Goal: Task Accomplishment & Management: Complete application form

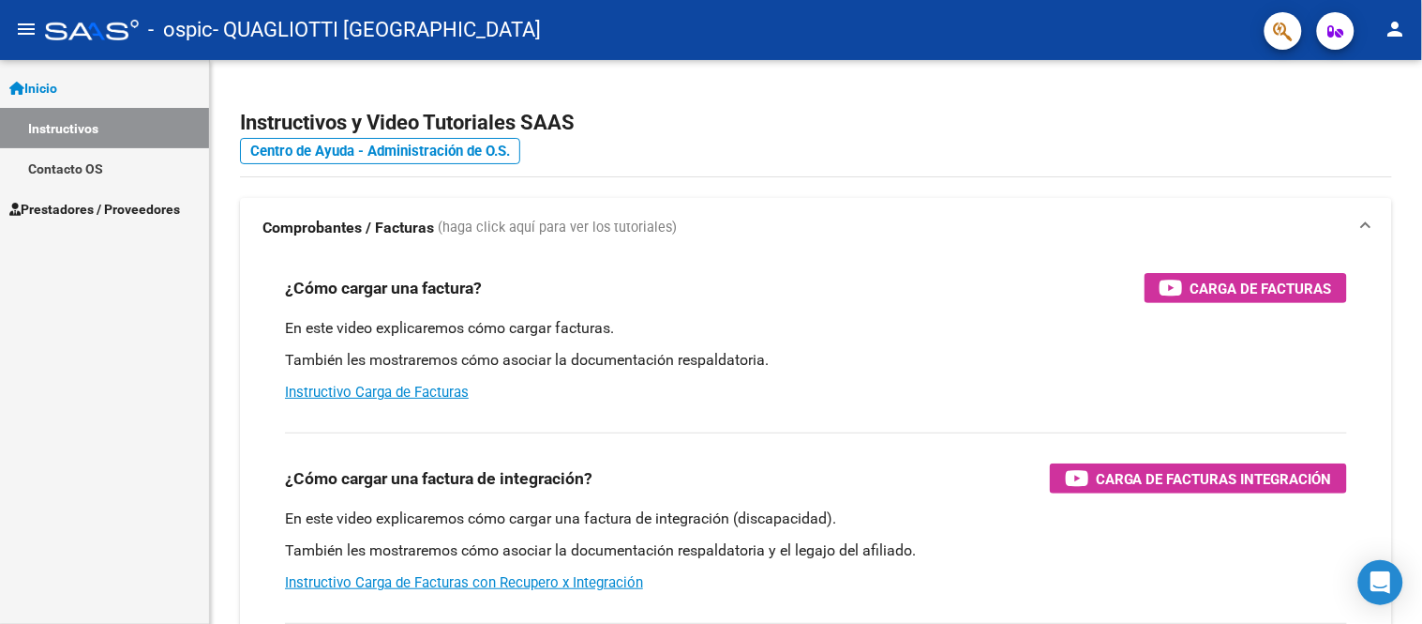
click at [176, 202] on span "Prestadores / Proveedores" at bounding box center [94, 209] width 171 height 21
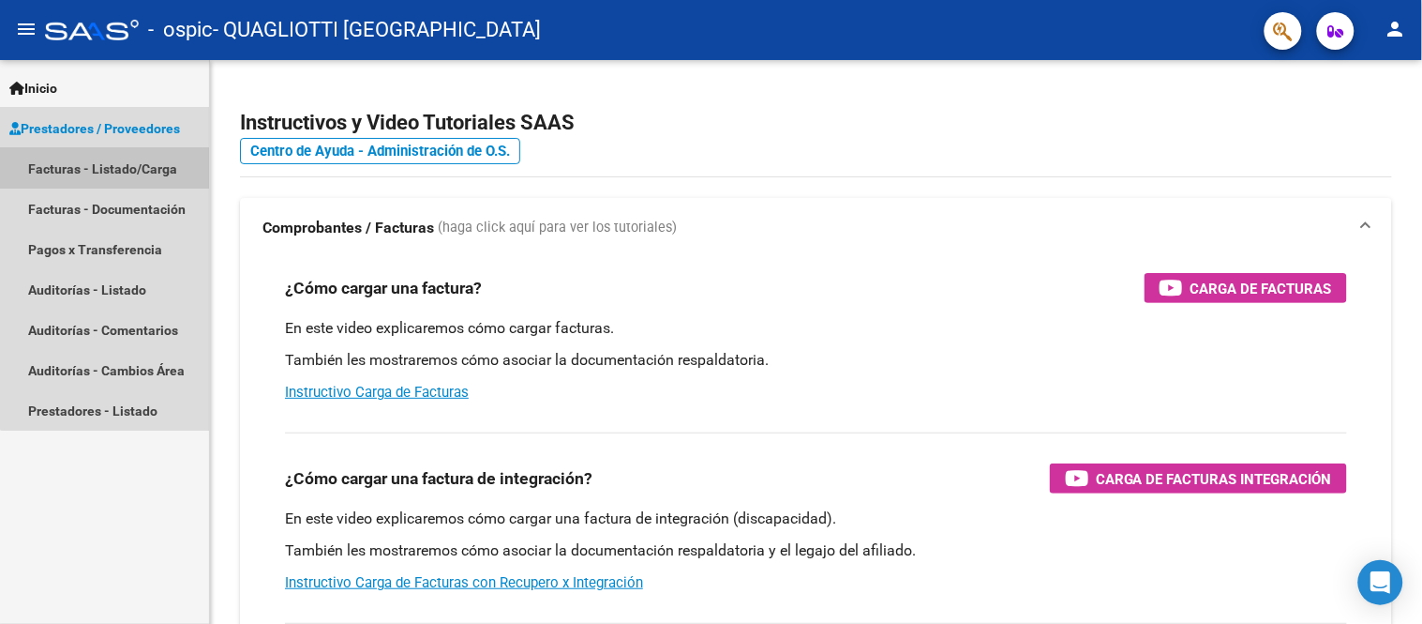
click at [161, 166] on link "Facturas - Listado/Carga" at bounding box center [104, 168] width 209 height 40
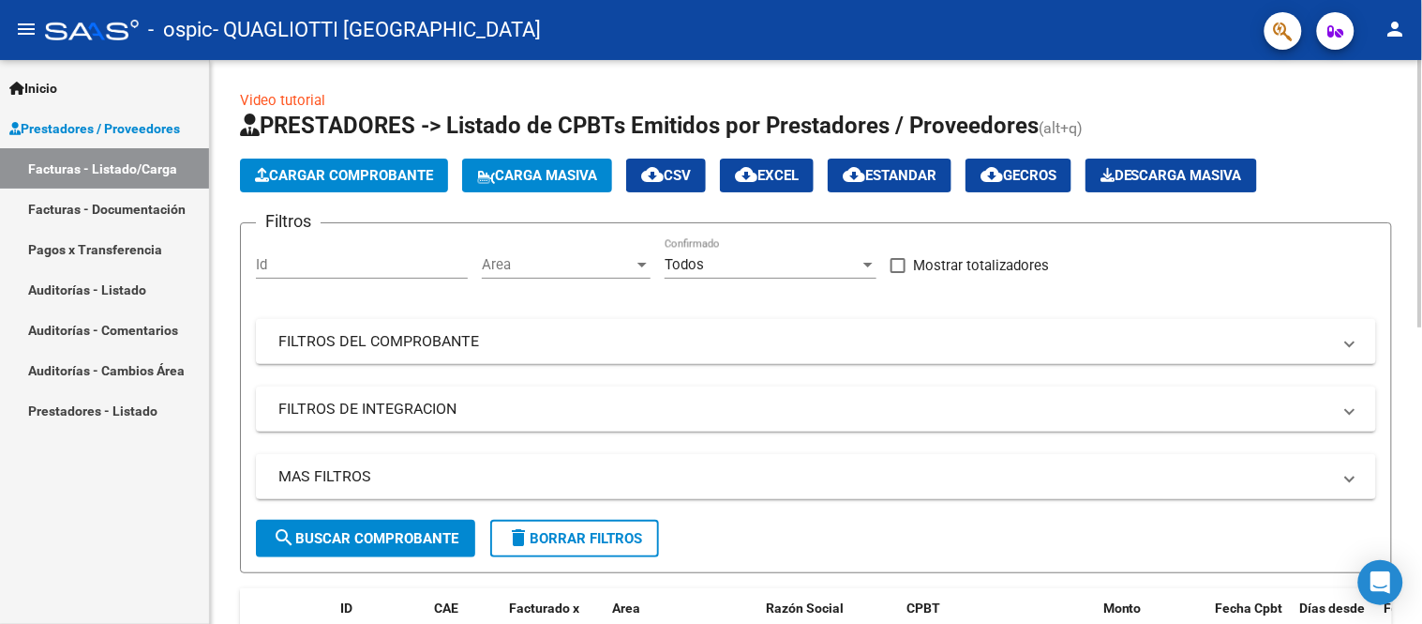
click at [415, 176] on span "Cargar Comprobante" at bounding box center [344, 175] width 178 height 17
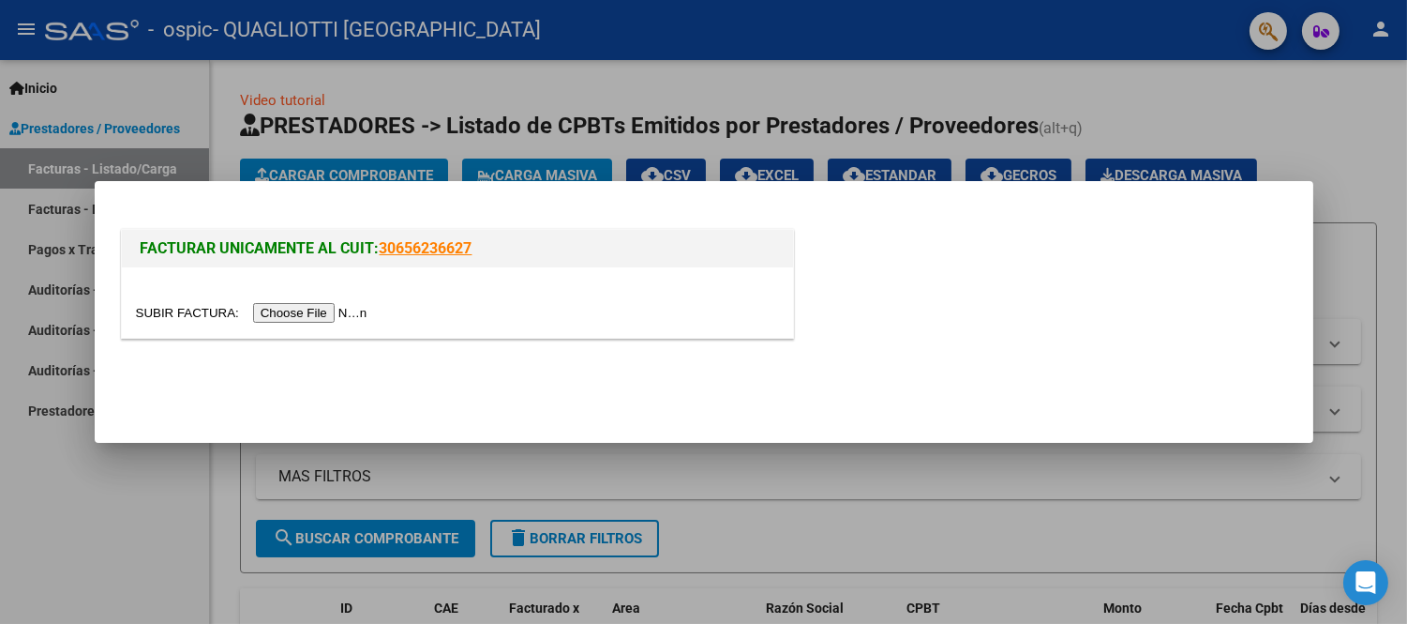
click at [323, 314] on input "file" at bounding box center [254, 313] width 237 height 20
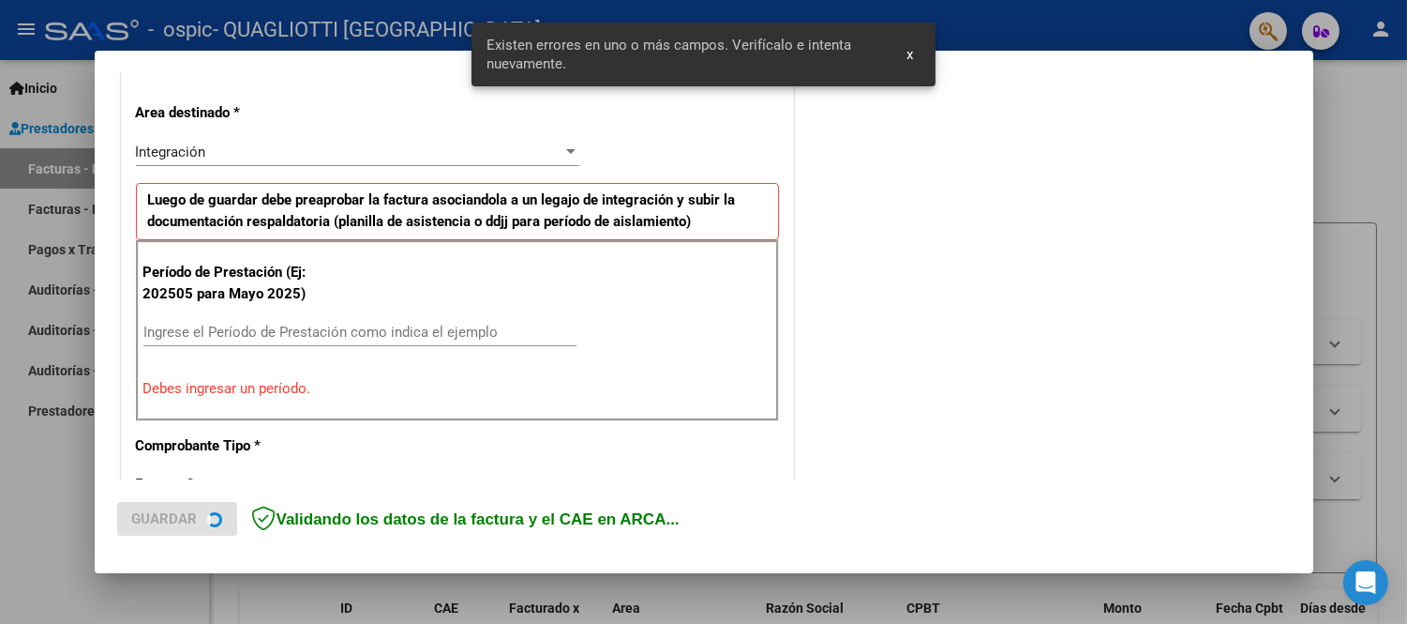
scroll to position [414, 0]
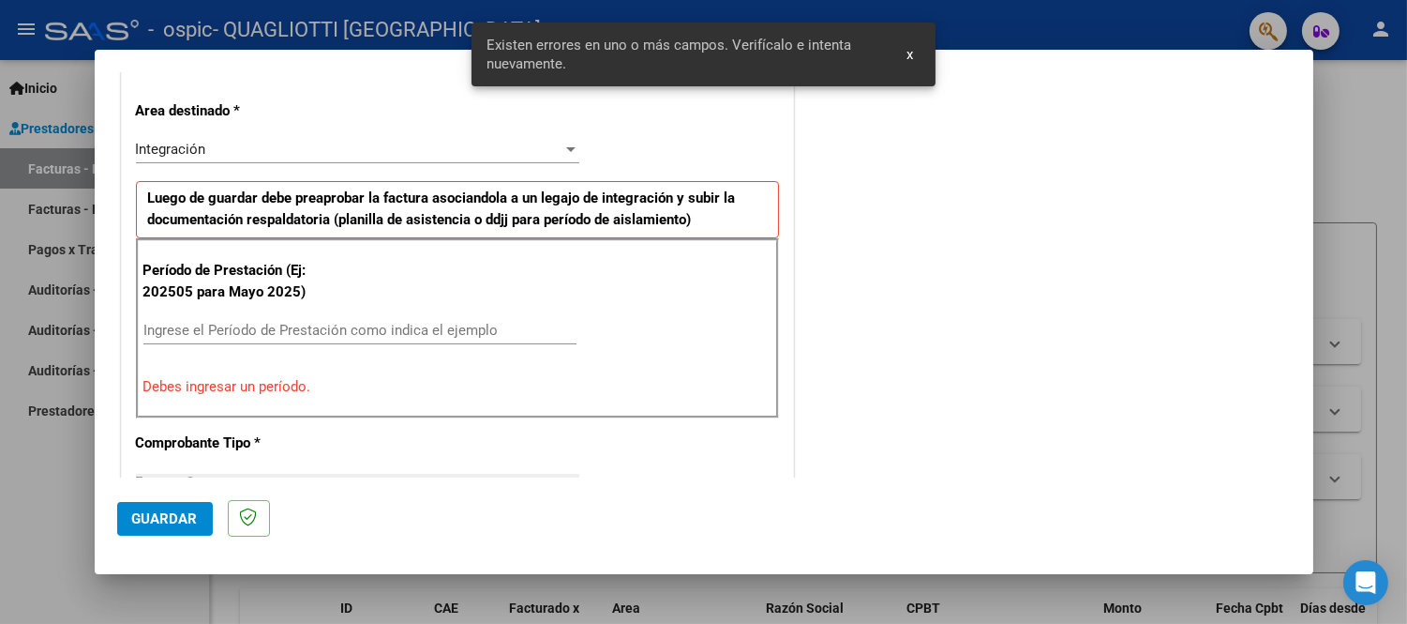
click at [211, 330] on input "Ingrese el Período de Prestación como indica el ejemplo" at bounding box center [359, 330] width 433 height 17
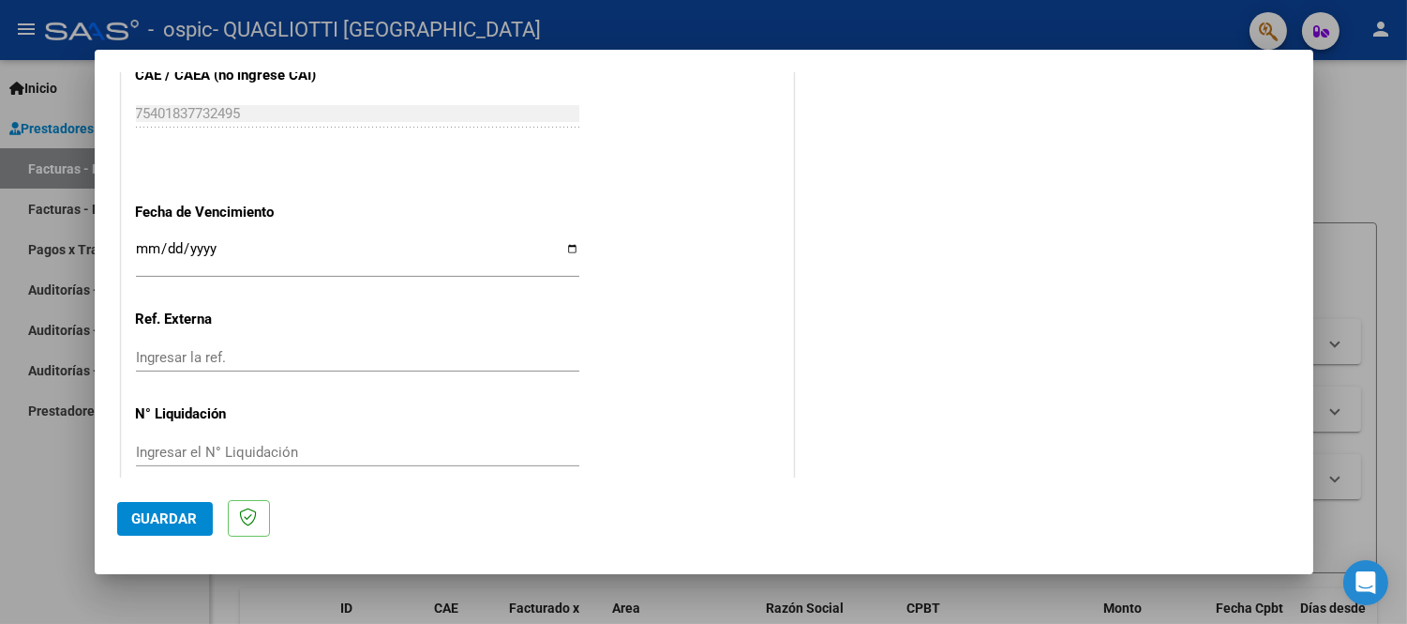
scroll to position [1243, 0]
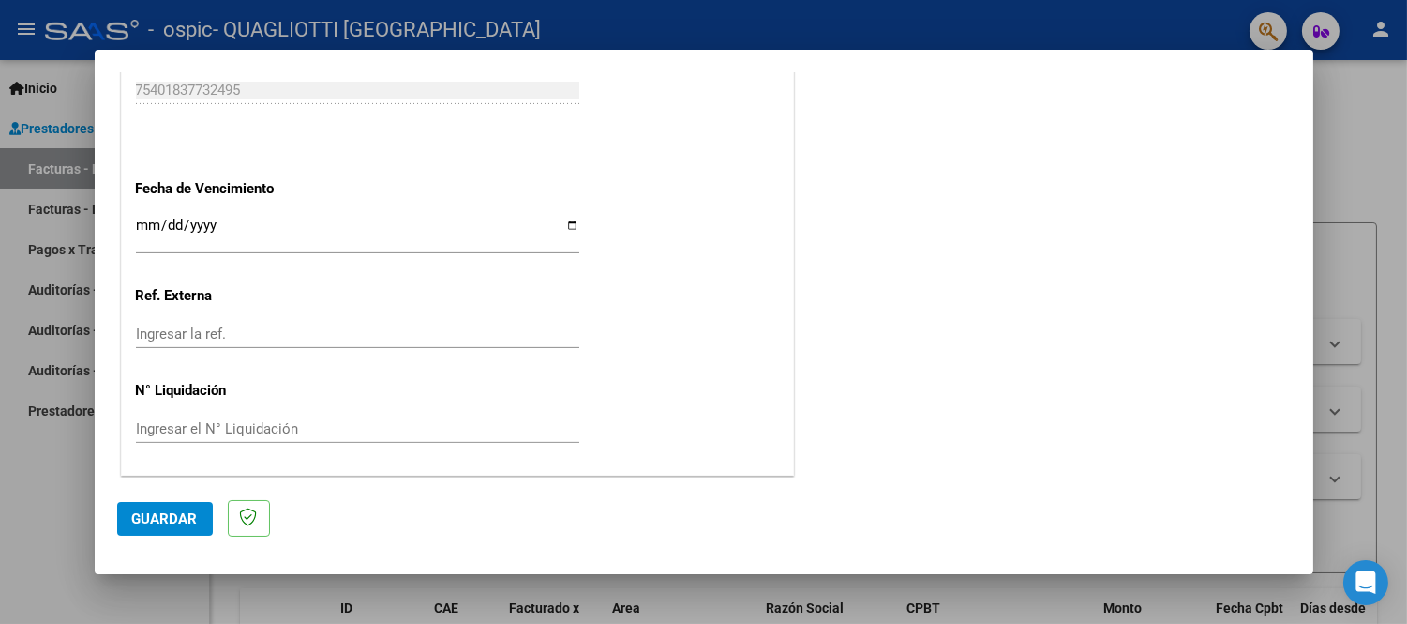
type input "202509"
click at [147, 226] on input "Ingresar la fecha" at bounding box center [358, 233] width 444 height 30
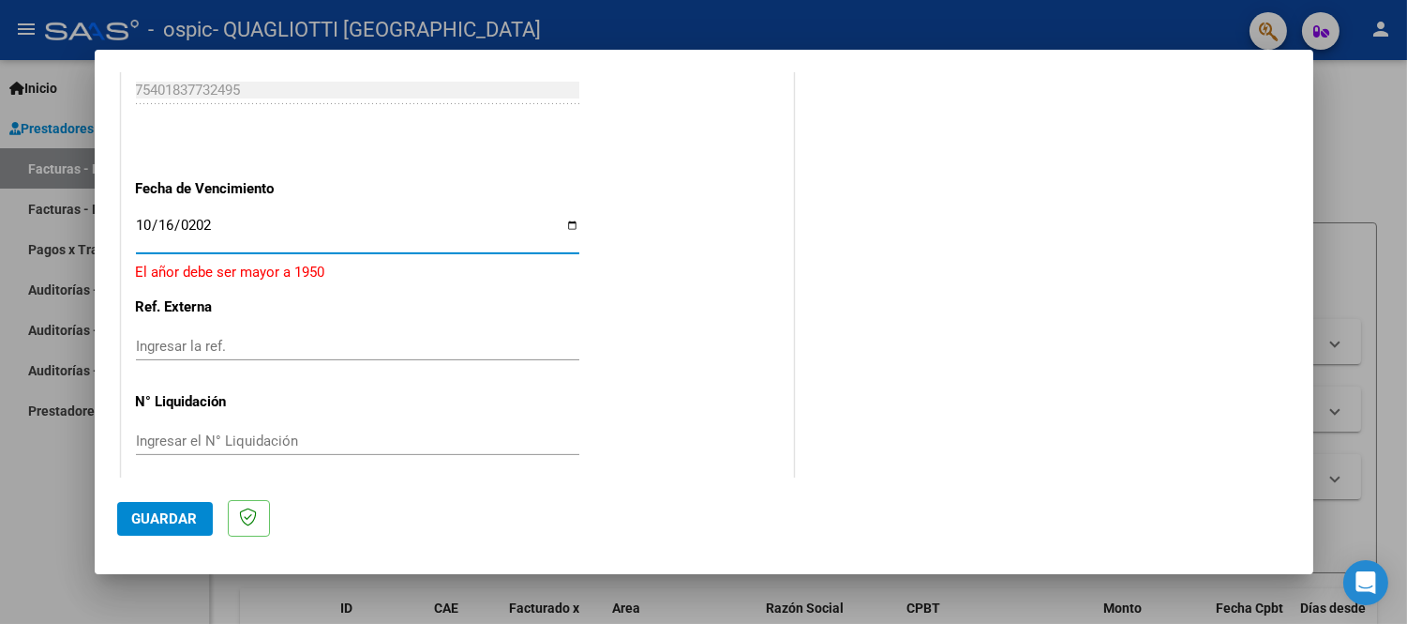
type input "[DATE]"
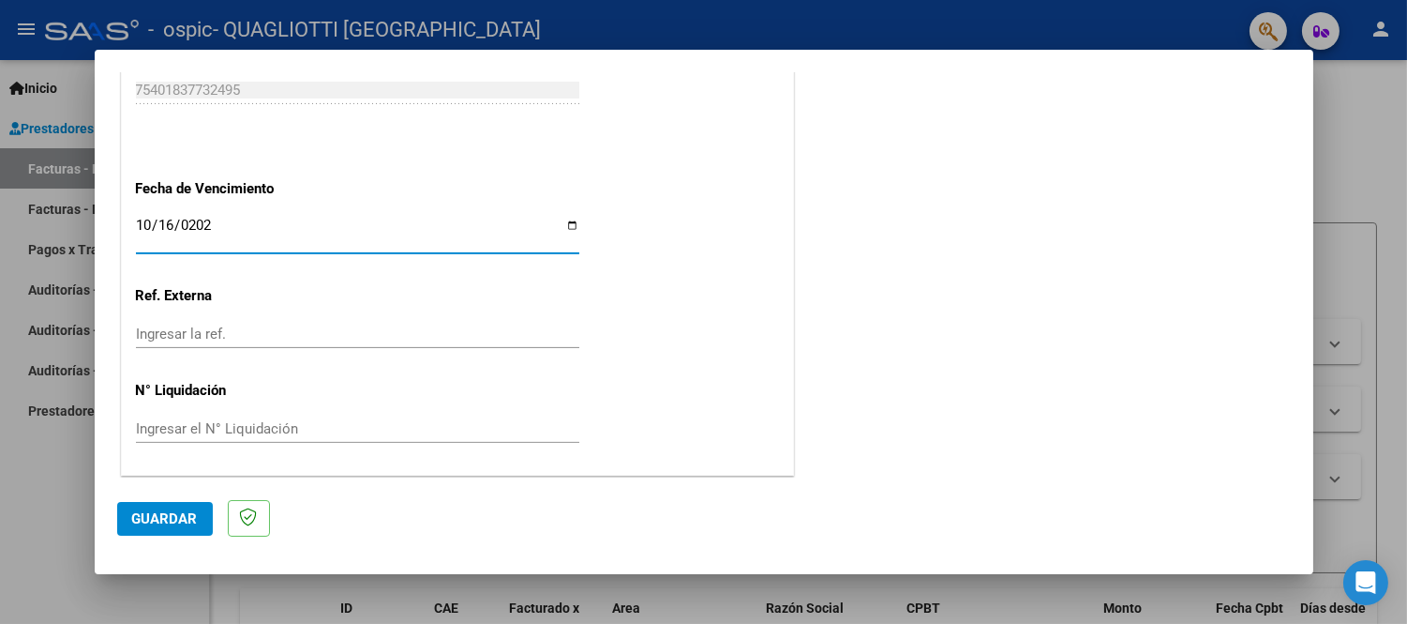
click at [148, 323] on div "Ingresar la ref." at bounding box center [358, 334] width 444 height 28
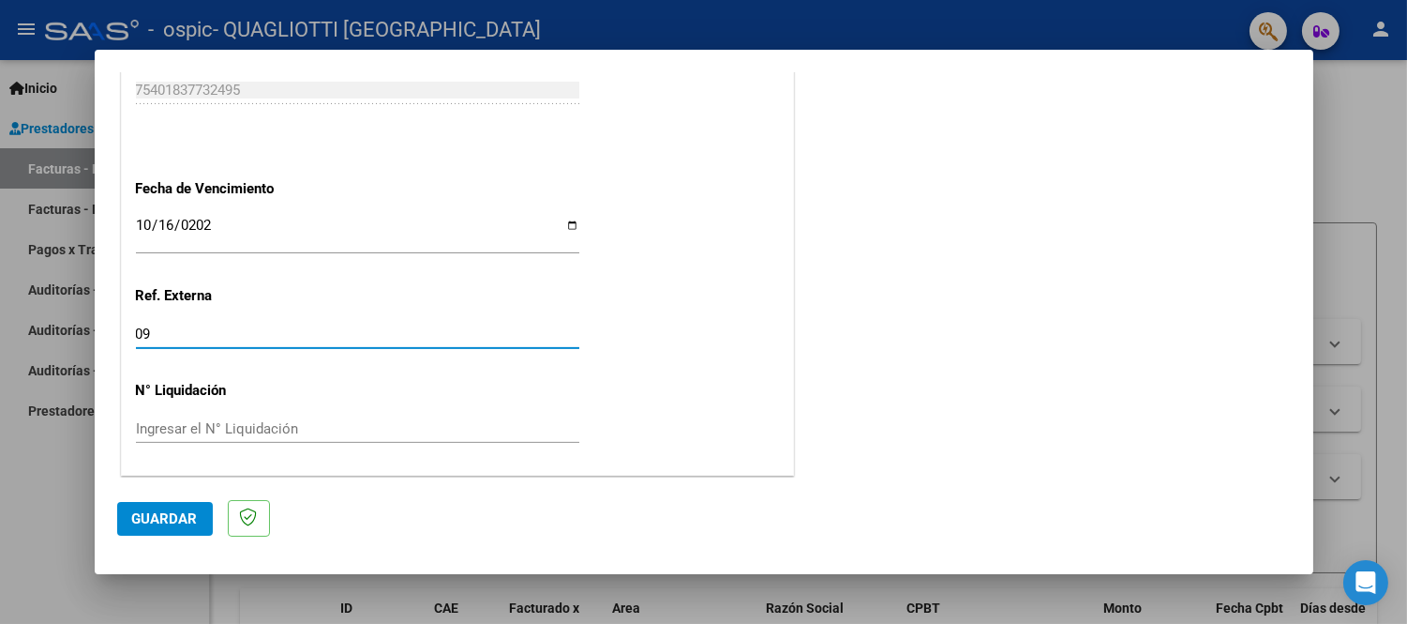
type input "09"
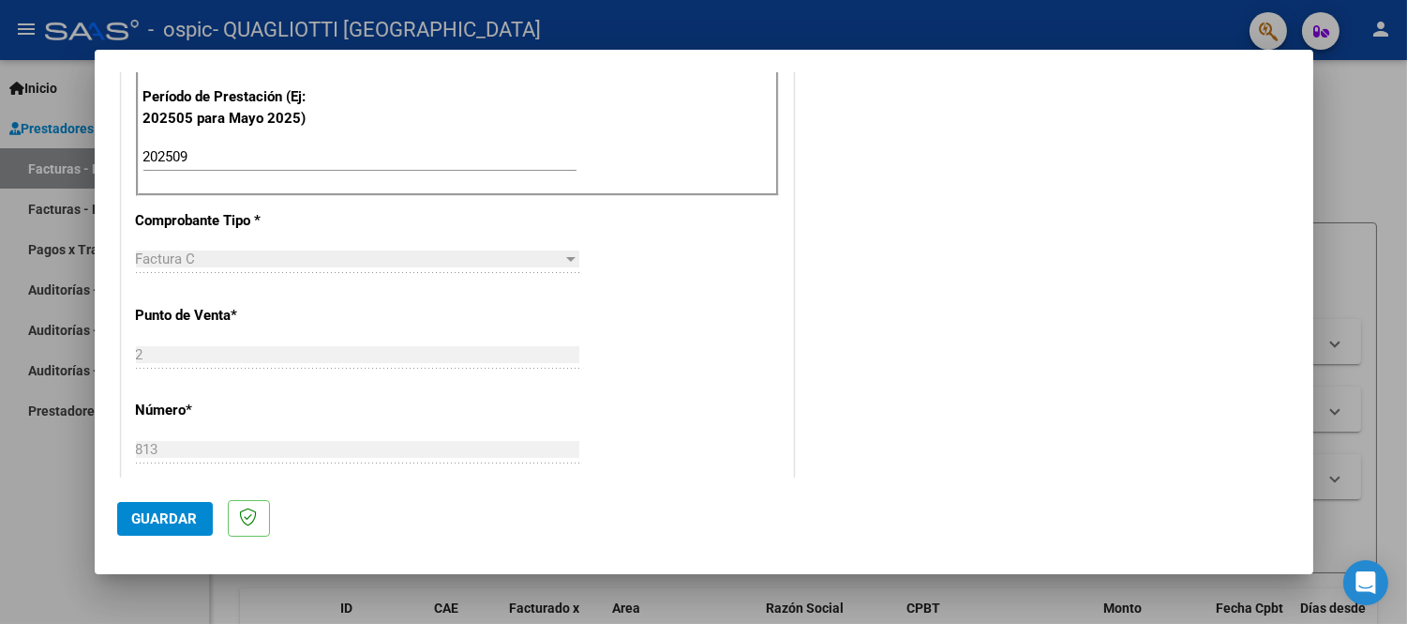
scroll to position [624, 0]
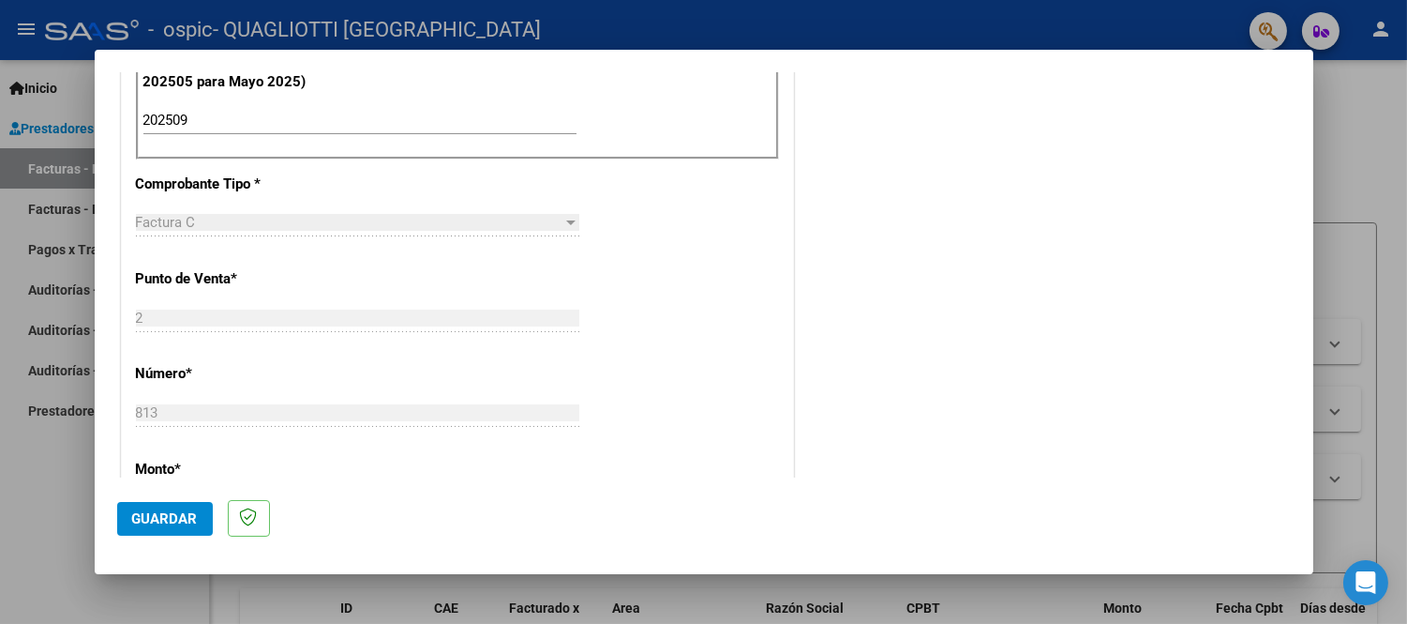
click at [188, 512] on span "Guardar" at bounding box center [165, 518] width 66 height 17
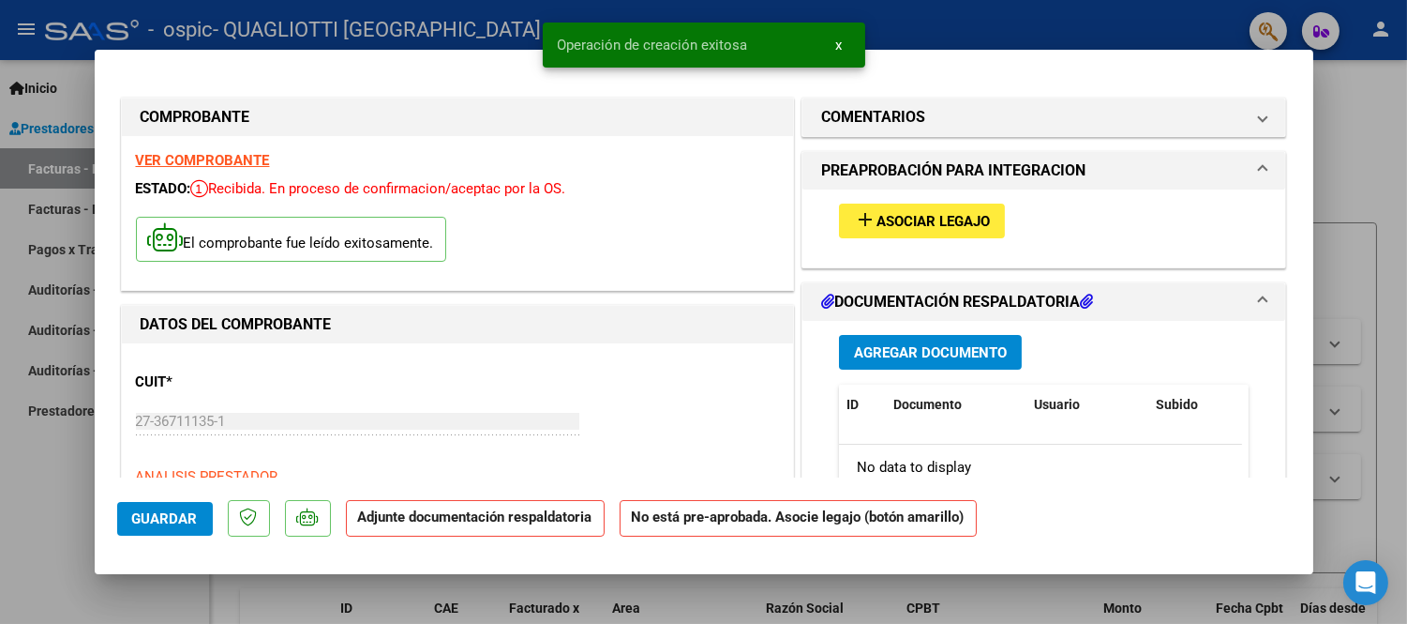
click at [864, 214] on mat-icon "add" at bounding box center [865, 219] width 23 height 23
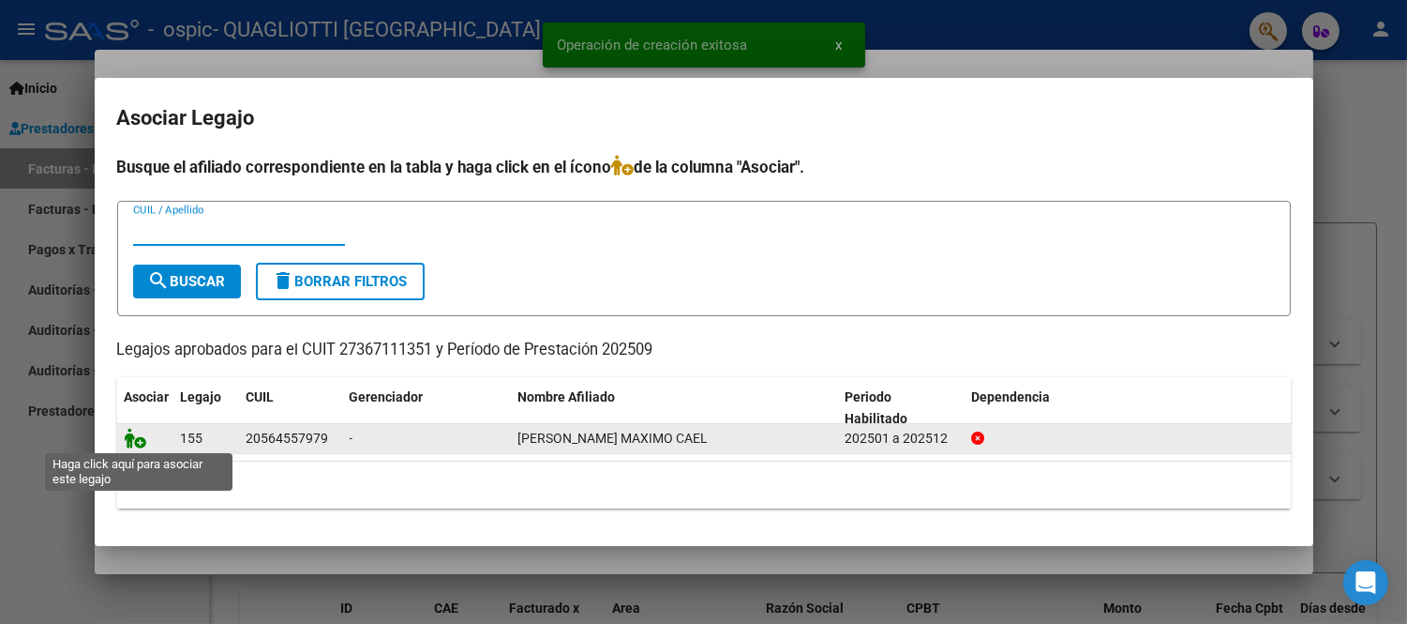
click at [139, 436] on icon at bounding box center [136, 438] width 23 height 21
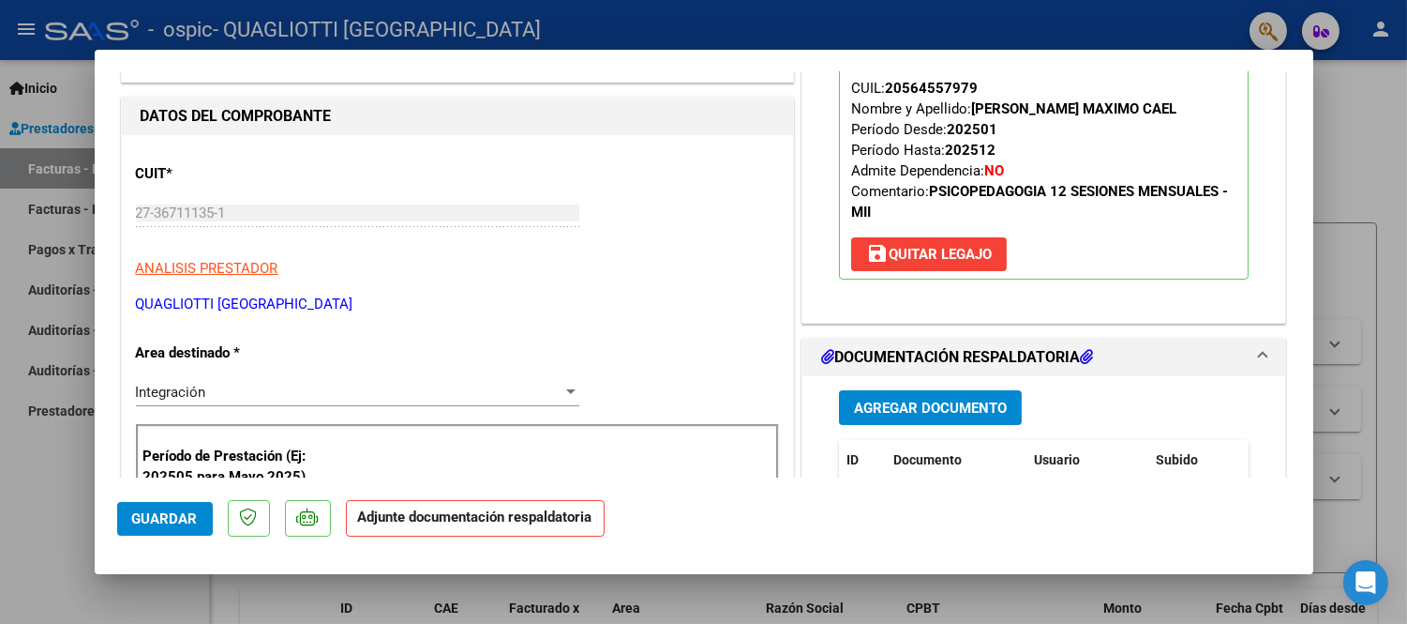
scroll to position [312, 0]
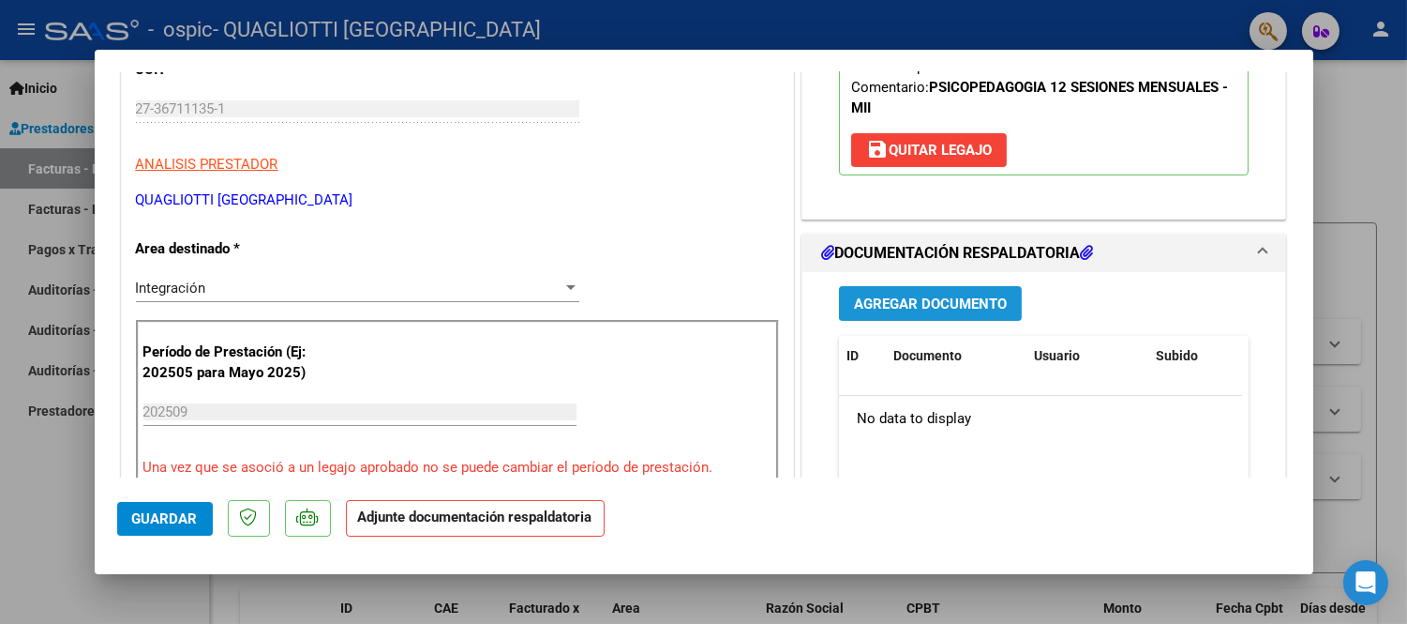
click at [977, 302] on span "Agregar Documento" at bounding box center [930, 303] width 153 height 17
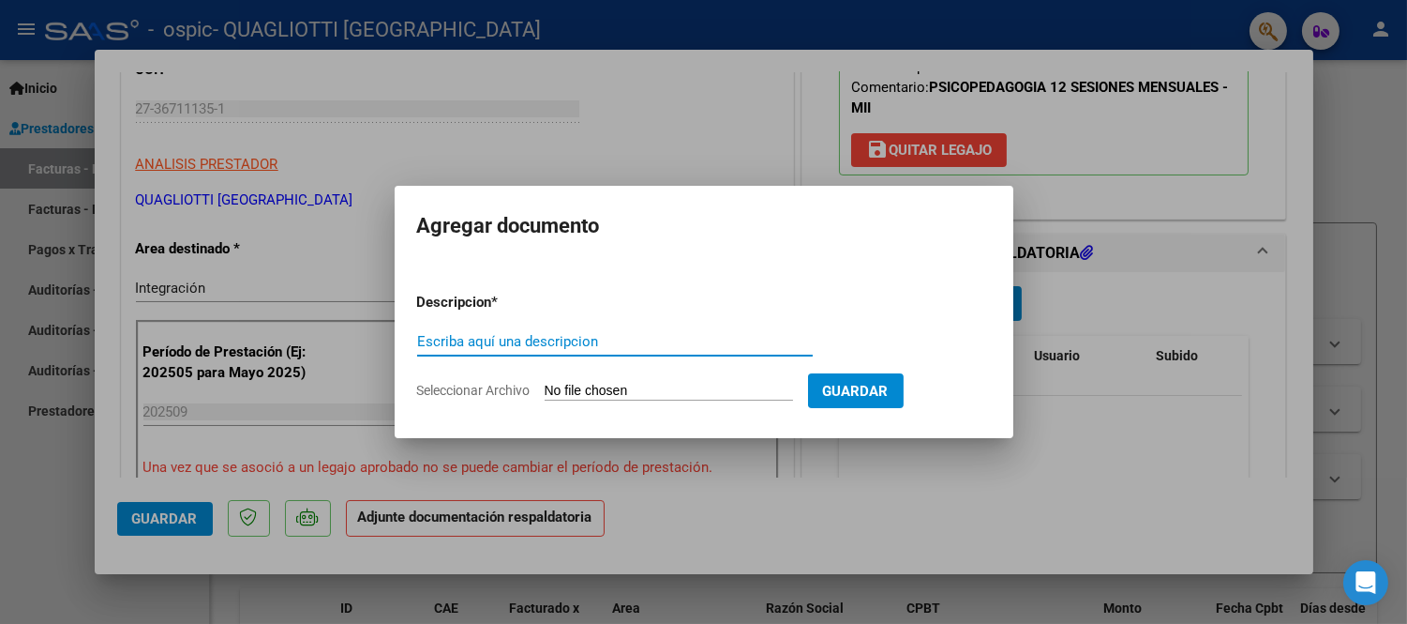
click at [604, 395] on input "Seleccionar Archivo" at bounding box center [669, 392] width 248 height 18
type input "C:\fakepath\[PERSON_NAME] Maximo 08.pdf"
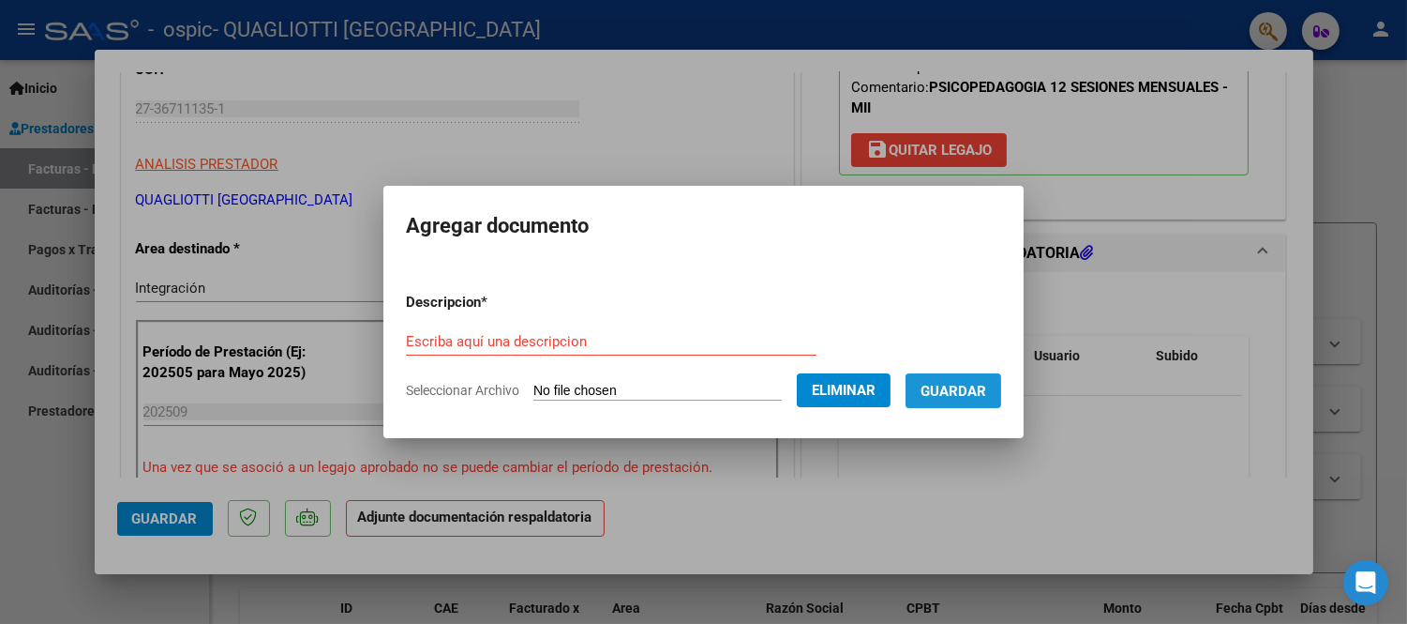
click at [986, 383] on span "Guardar" at bounding box center [954, 391] width 66 height 17
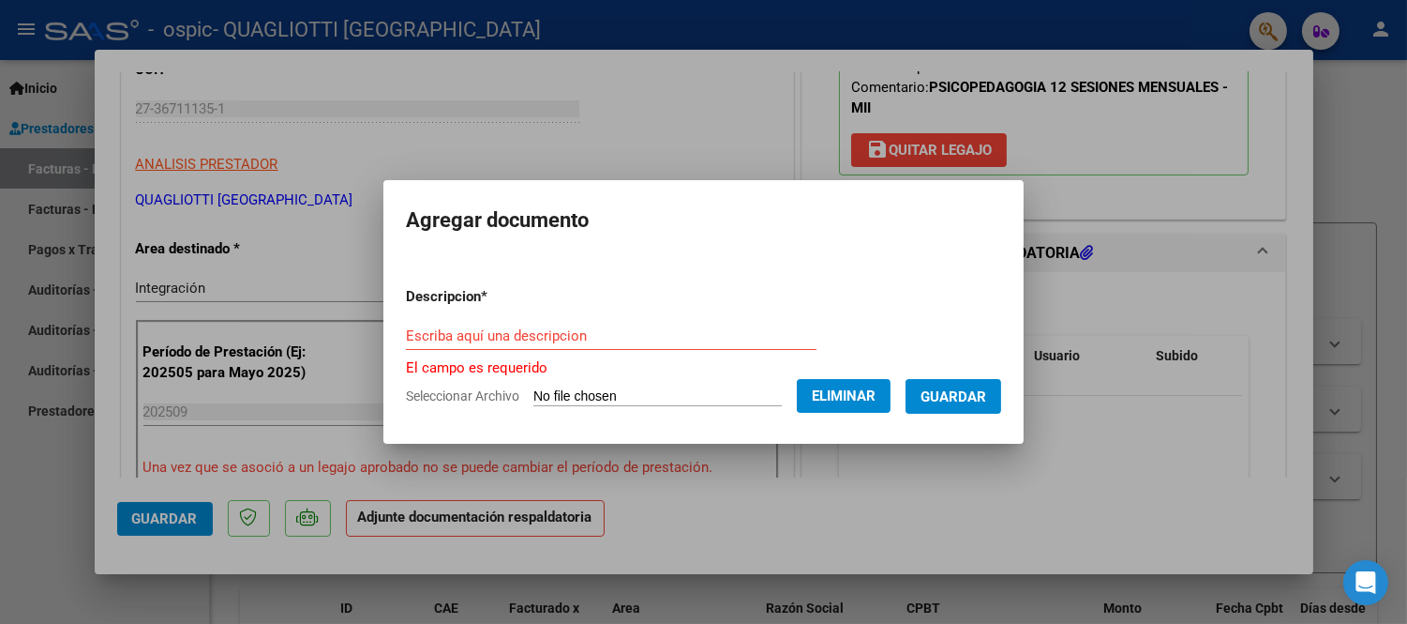
click at [526, 322] on div "Escriba aquí una descripcion" at bounding box center [611, 336] width 411 height 28
click at [526, 335] on input "Escriba aquí una descripcion" at bounding box center [611, 335] width 411 height 17
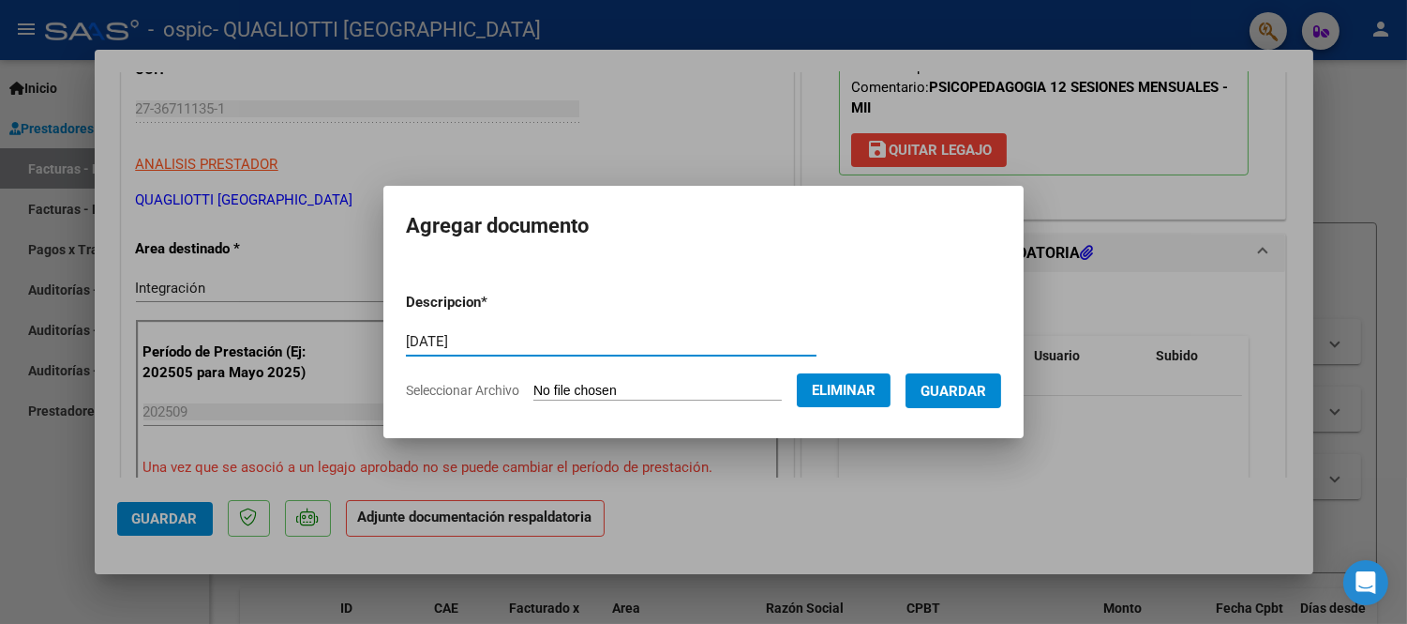
type input "[DATE]"
click at [962, 384] on span "Guardar" at bounding box center [954, 391] width 66 height 17
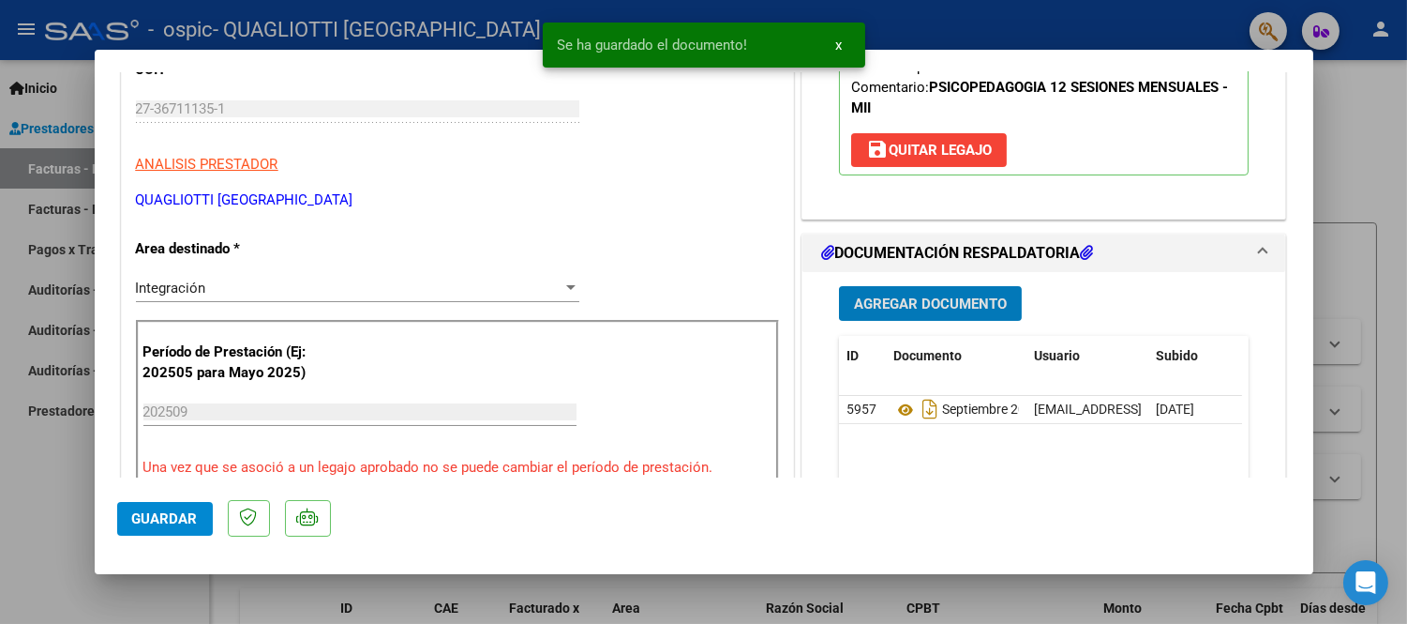
click at [135, 507] on button "Guardar" at bounding box center [165, 519] width 96 height 34
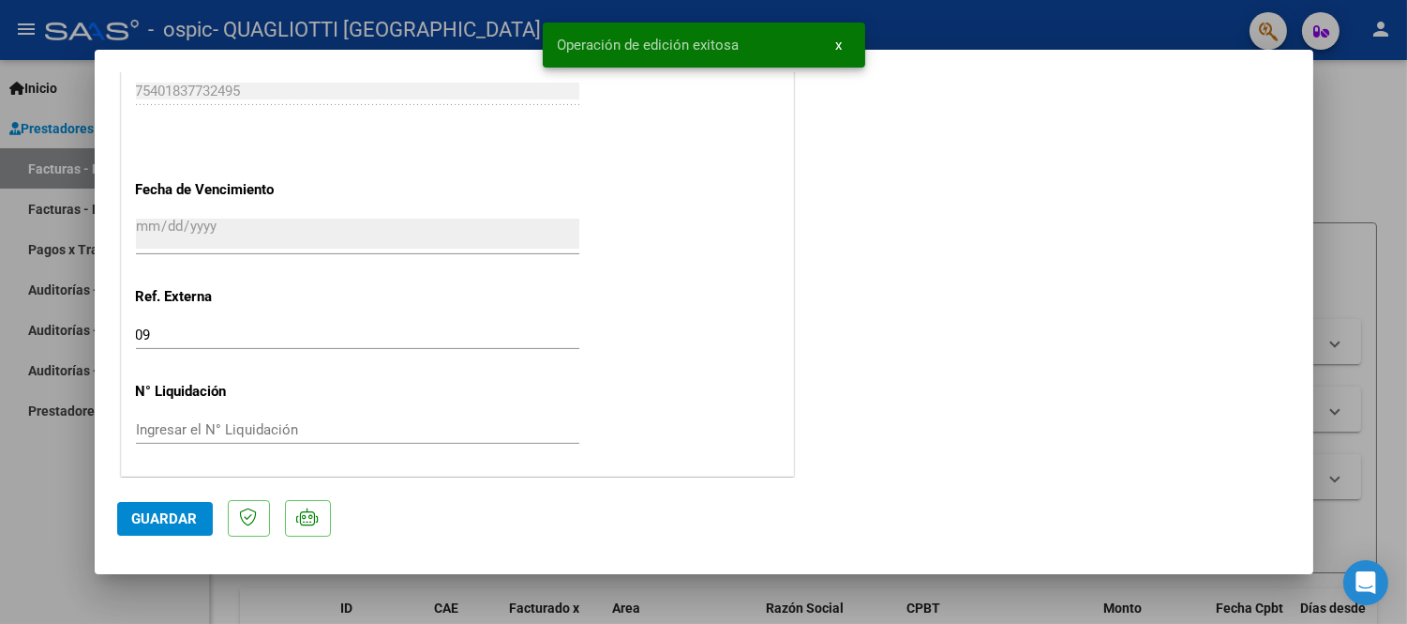
scroll to position [1271, 0]
click at [144, 533] on button "Guardar" at bounding box center [165, 519] width 96 height 34
click at [1363, 97] on div at bounding box center [703, 312] width 1407 height 624
type input "$ 0,00"
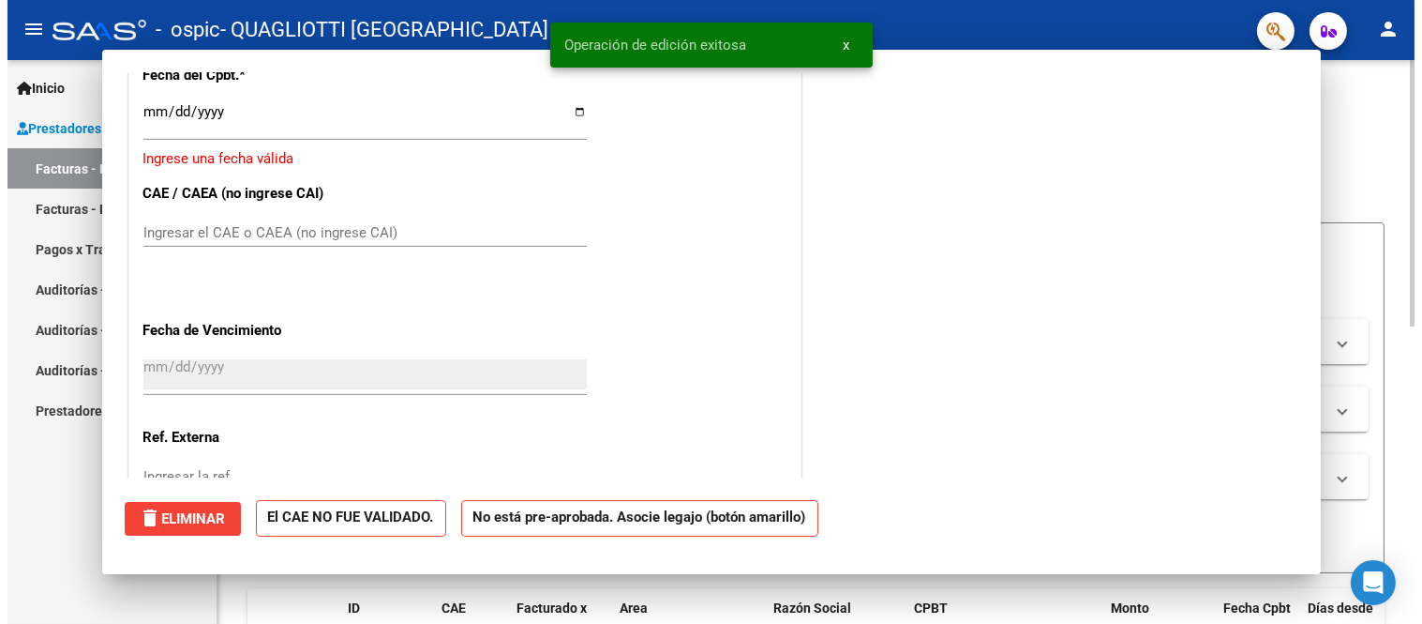
scroll to position [0, 0]
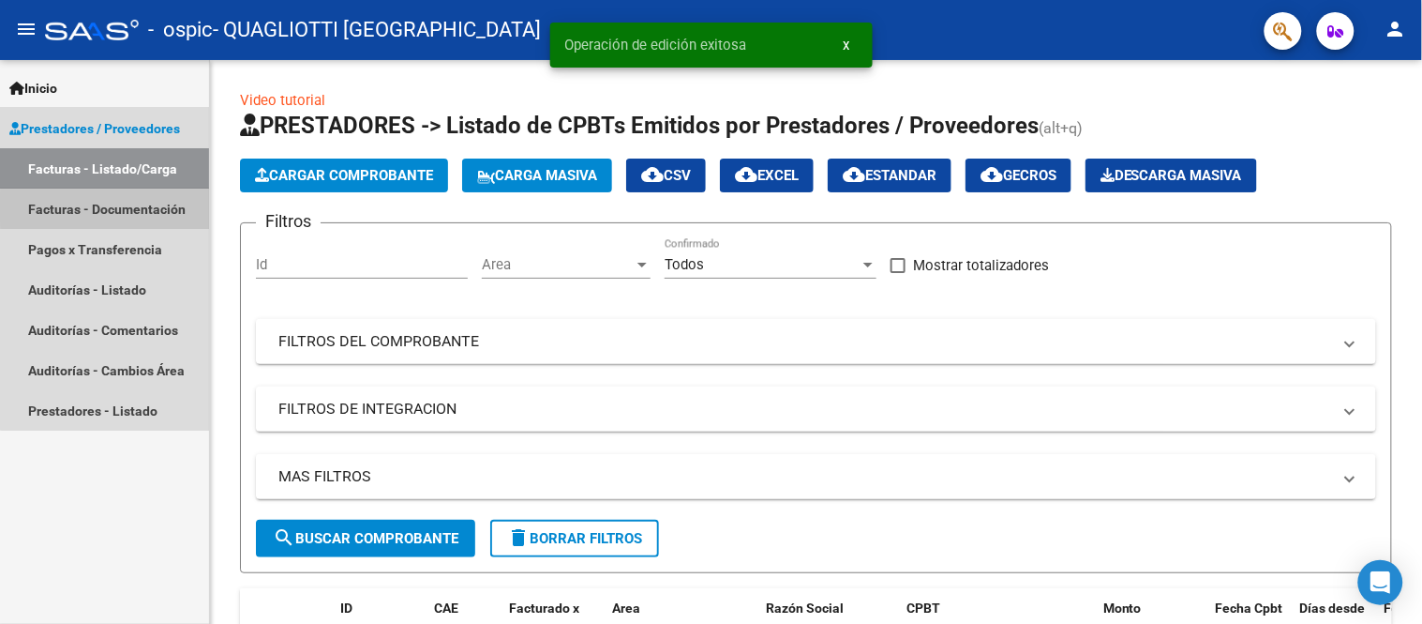
click at [129, 206] on link "Facturas - Documentación" at bounding box center [104, 208] width 209 height 40
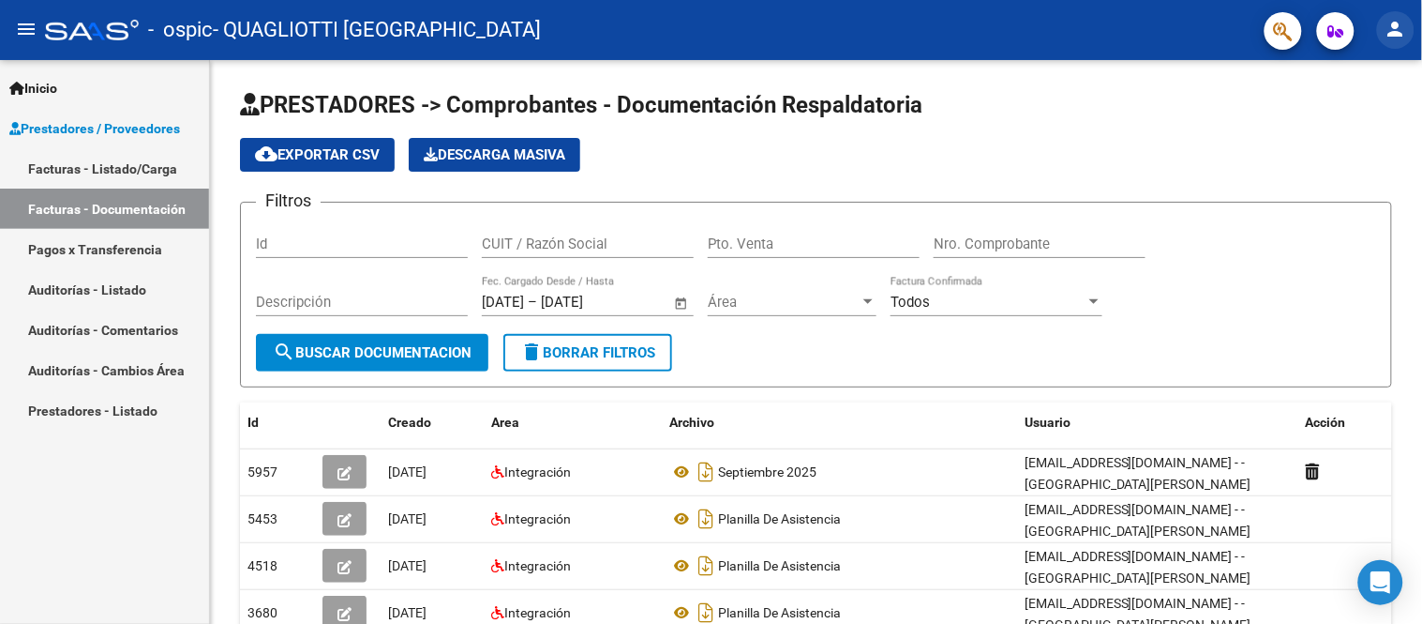
click at [1383, 30] on button "person" at bounding box center [1396, 30] width 38 height 38
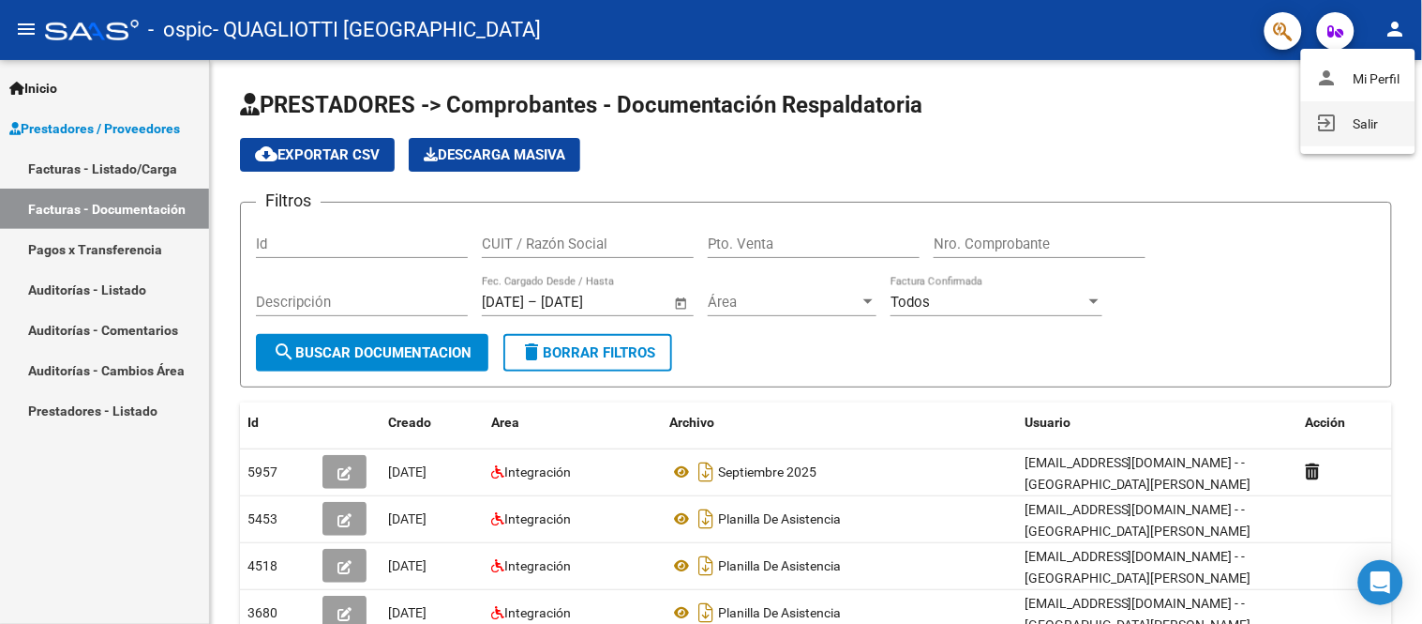
click at [1323, 120] on mat-icon "exit_to_app" at bounding box center [1327, 123] width 23 height 23
